Goal: Check status: Check status

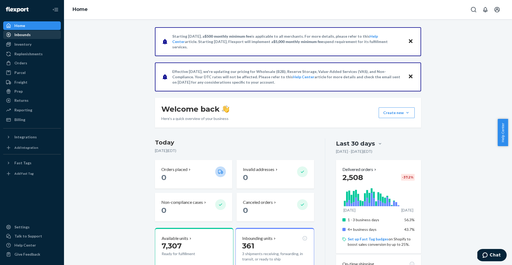
click at [29, 35] on div "Inbounds" at bounding box center [22, 34] width 16 height 5
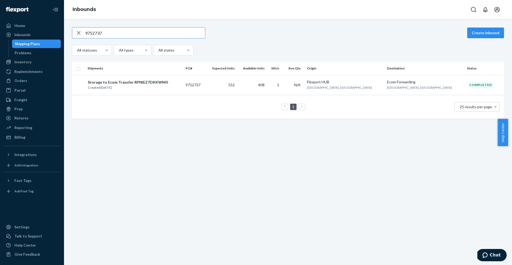
click at [93, 36] on input "9752737" at bounding box center [145, 32] width 120 height 11
paste input "823838"
click at [117, 37] on input "9823838" at bounding box center [145, 32] width 120 height 11
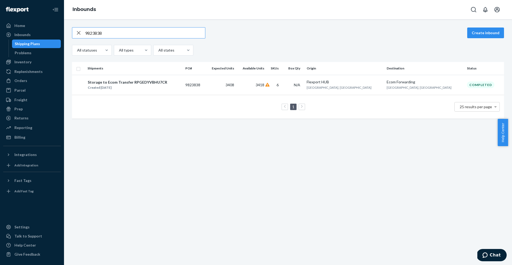
click at [116, 37] on input "9823838" at bounding box center [145, 32] width 120 height 11
paste input "75366"
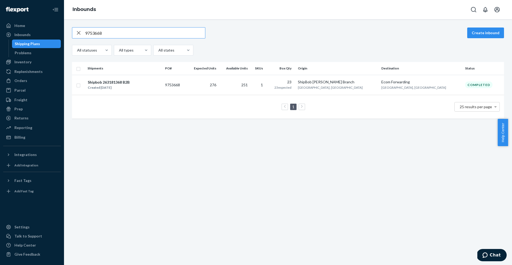
click at [160, 30] on input "9753668" at bounding box center [145, 32] width 120 height 11
paste input "66402"
click at [153, 35] on input "9766402" at bounding box center [145, 32] width 120 height 11
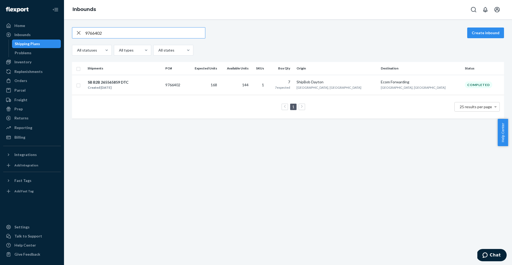
paste input "91596"
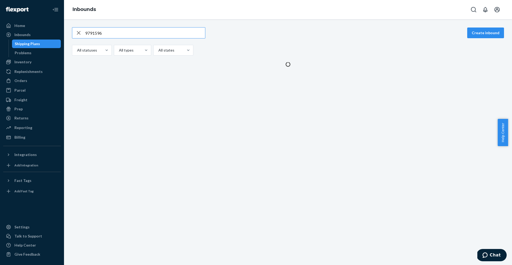
type input "9791596"
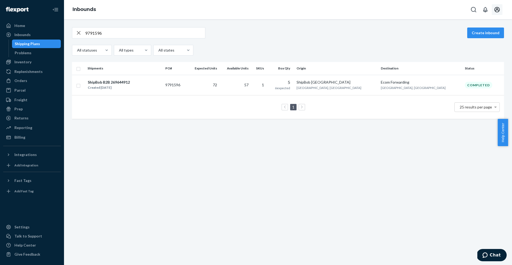
click at [498, 11] on icon "Open account menu" at bounding box center [497, 9] width 6 height 6
click at [464, 58] on div "Log out" at bounding box center [484, 63] width 40 height 10
